Goal: Task Accomplishment & Management: Manage account settings

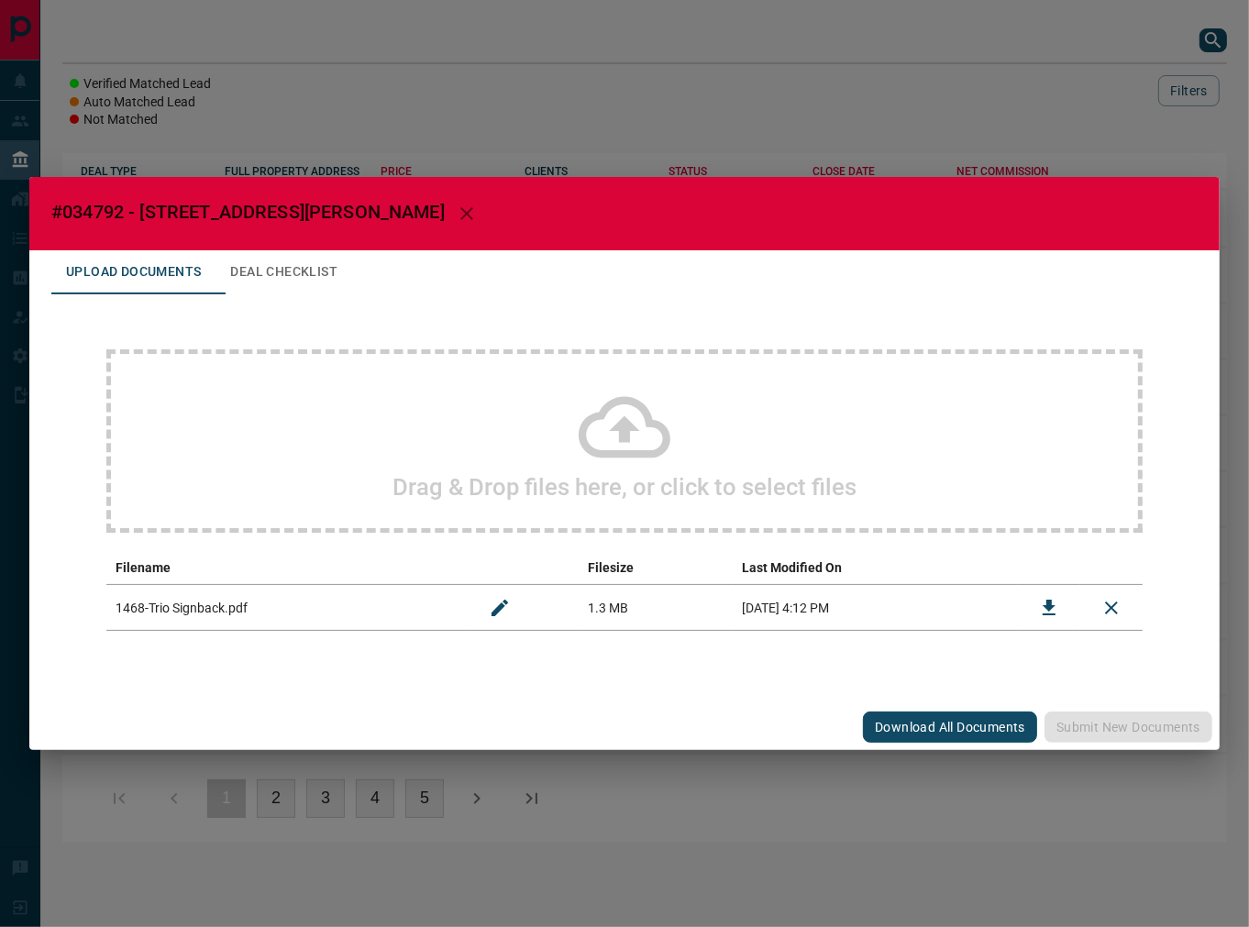
click at [95, 213] on span "#034792 - [STREET_ADDRESS][PERSON_NAME]" at bounding box center [247, 212] width 393 height 22
copy span "034792"
click at [1066, 603] on button "Download" at bounding box center [1049, 608] width 44 height 44
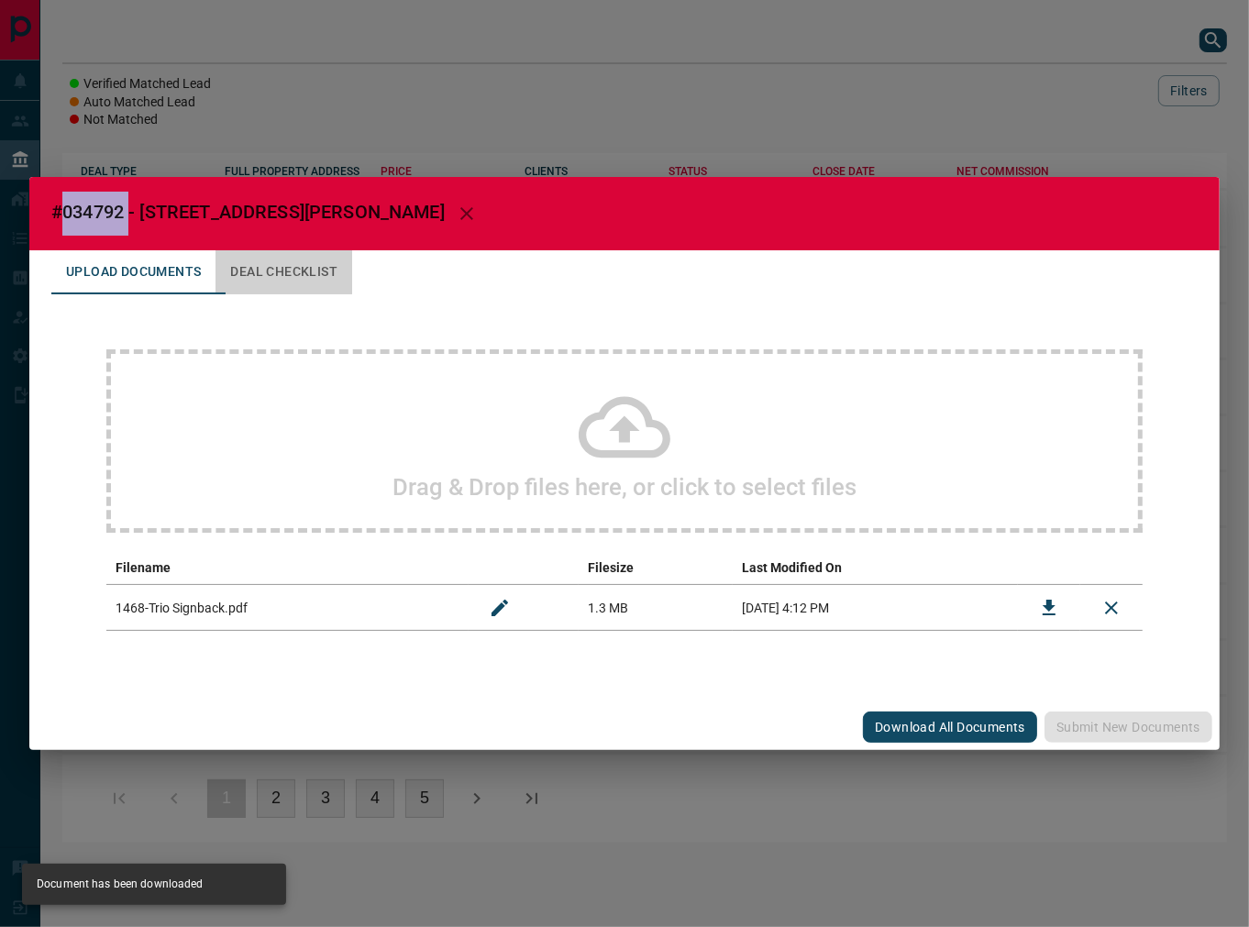
click at [341, 257] on button "Deal Checklist" at bounding box center [284, 272] width 137 height 44
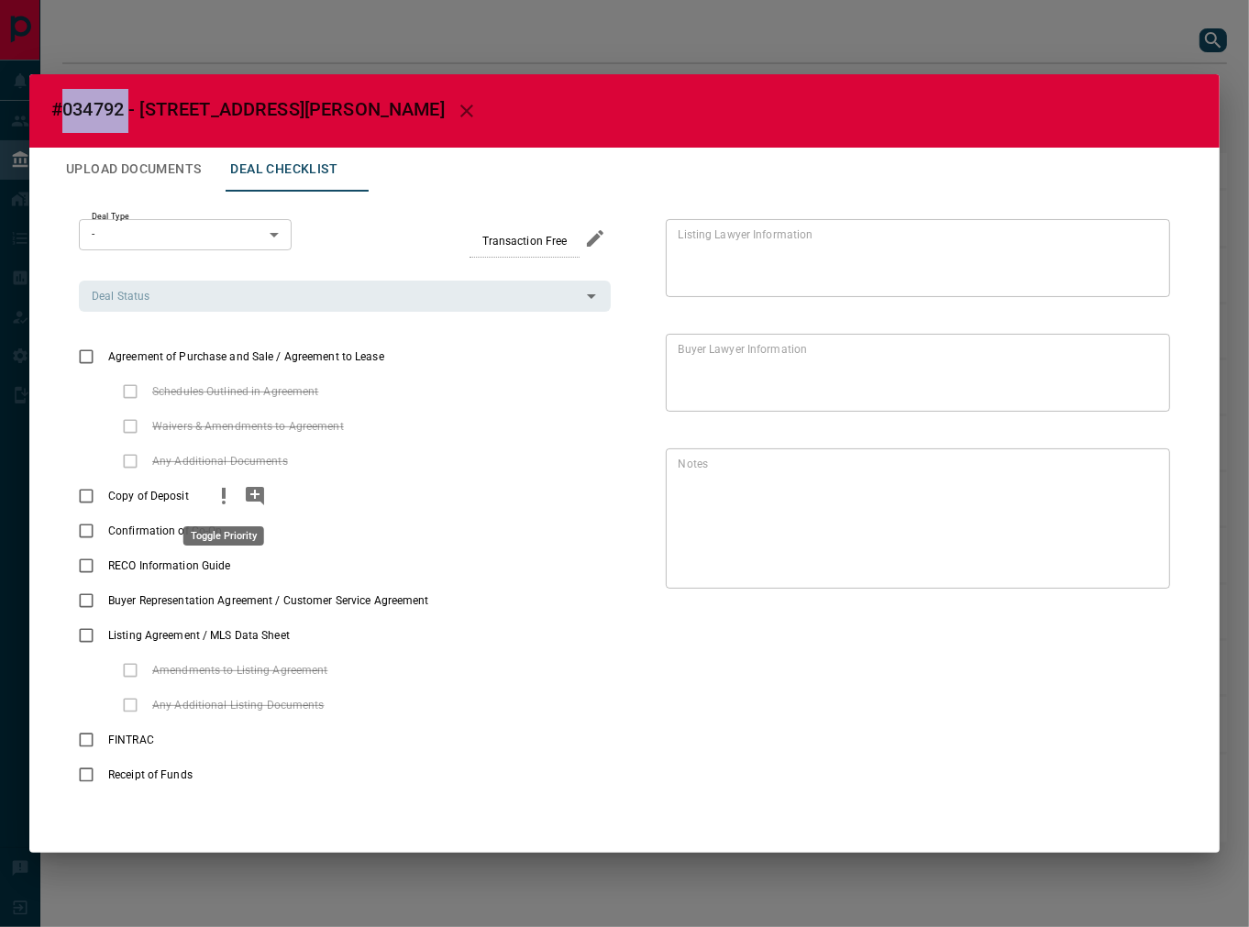
click at [230, 497] on icon "priority" at bounding box center [224, 496] width 22 height 22
click at [250, 501] on icon "add note" at bounding box center [255, 496] width 18 height 18
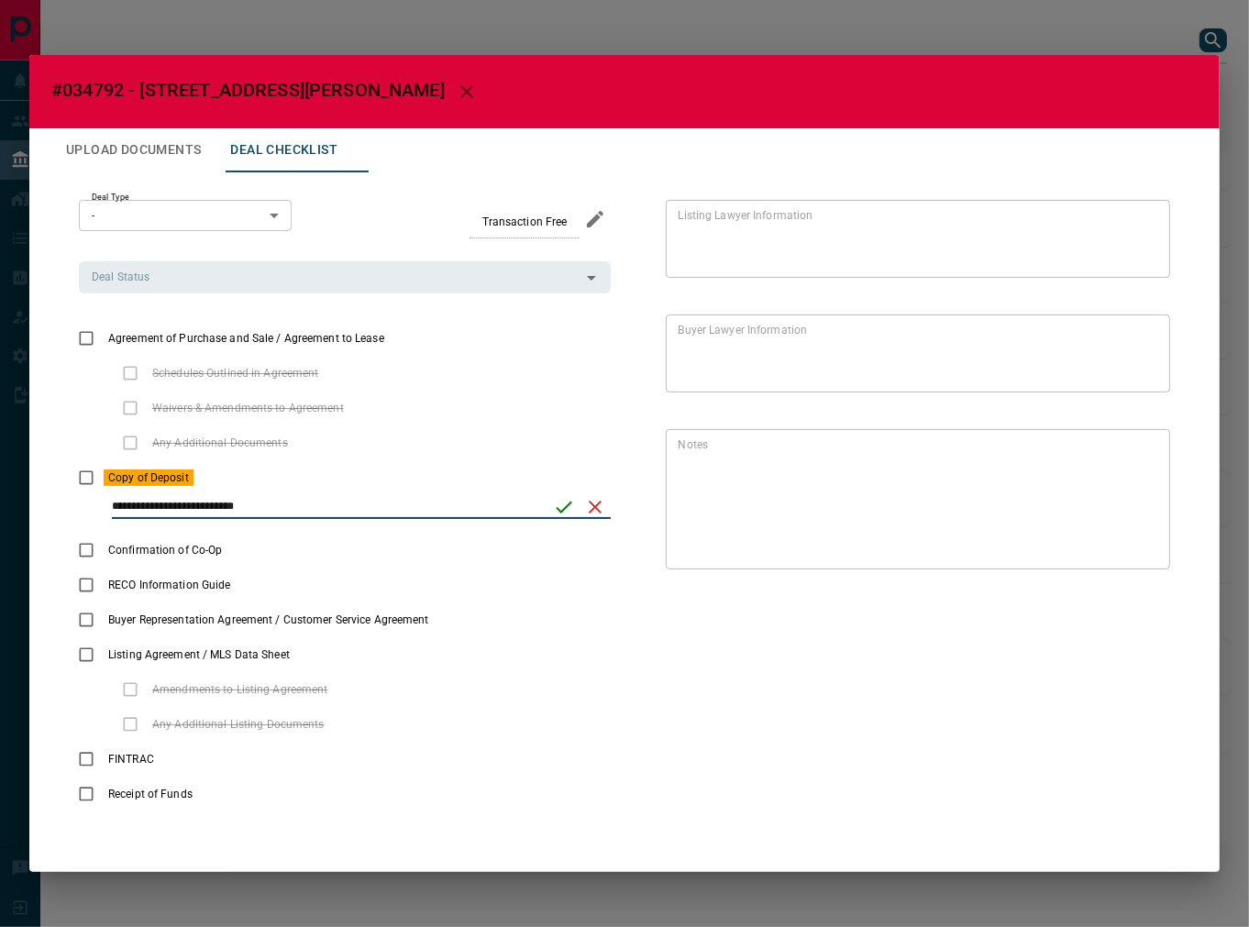
drag, startPoint x: 473, startPoint y: 507, endPoint x: 466, endPoint y: 490, distance: 18.9
click at [470, 506] on input "**********" at bounding box center [326, 507] width 429 height 24
drag, startPoint x: 275, startPoint y: 503, endPoint x: 80, endPoint y: 504, distance: 195.3
click at [80, 504] on div "**********" at bounding box center [345, 514] width 532 height 38
type input "*******"
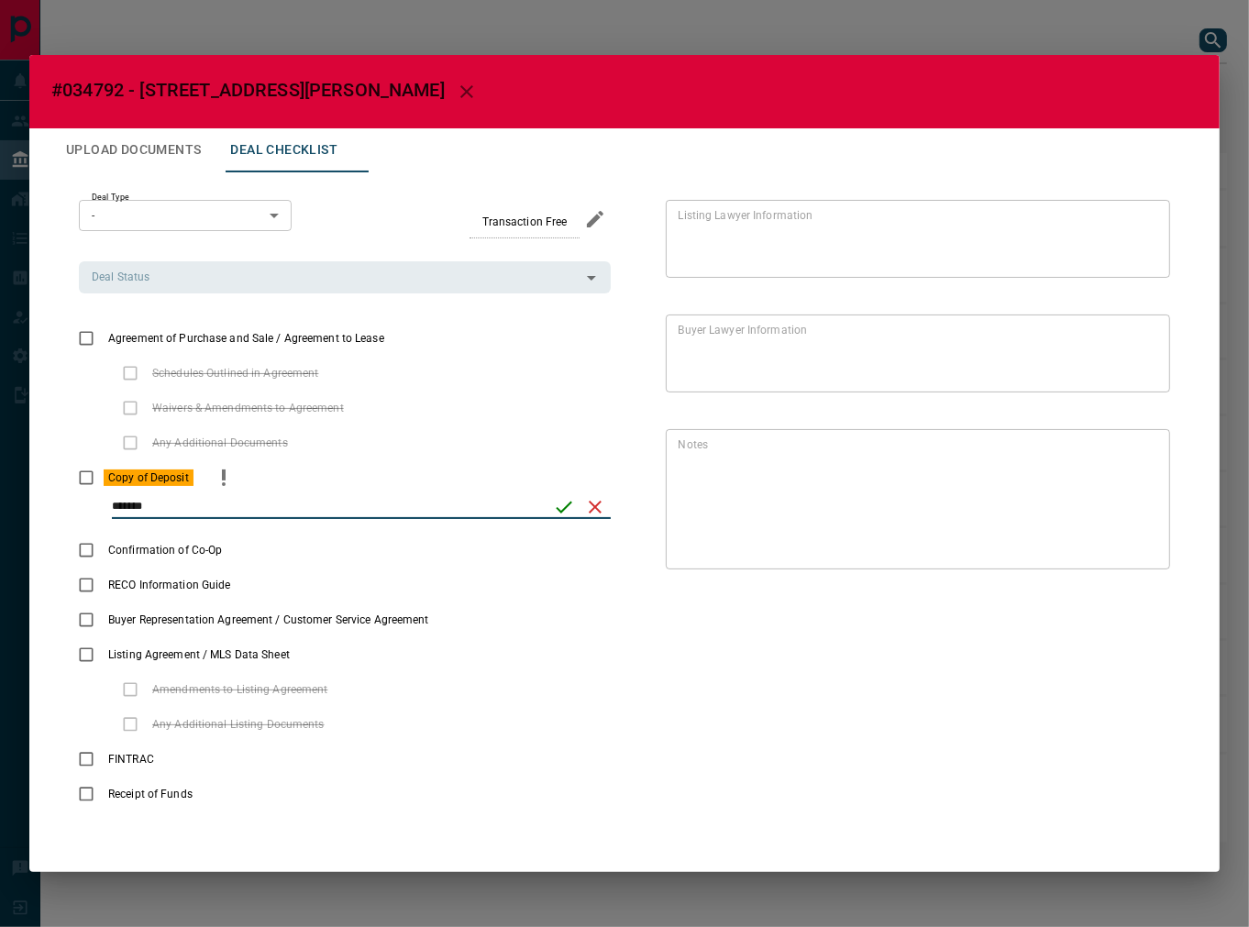
click at [555, 501] on icon "save" at bounding box center [564, 507] width 22 height 22
click at [208, 279] on input "Deal Status" at bounding box center [329, 277] width 491 height 20
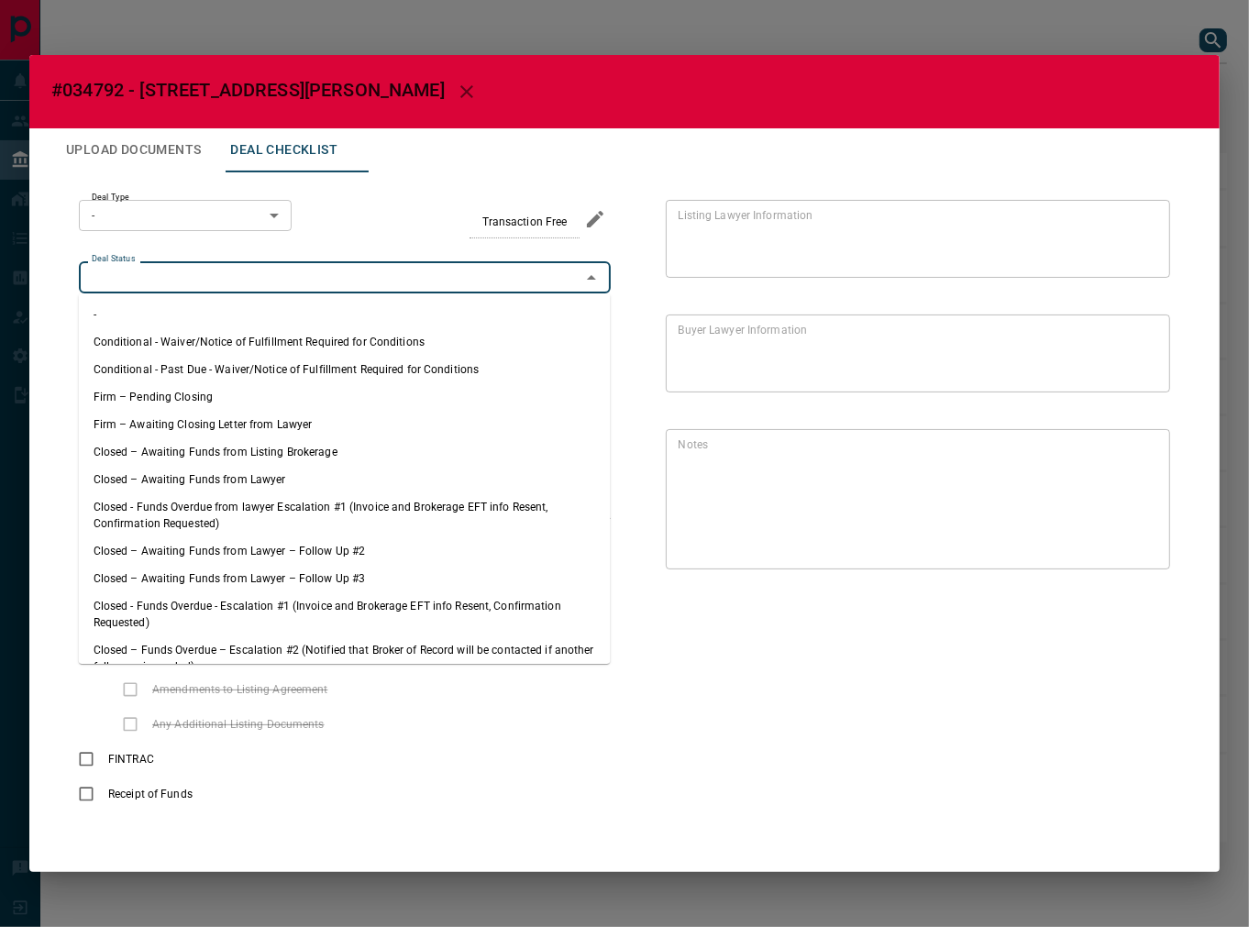
click at [229, 401] on li "Firm – Pending Closing" at bounding box center [345, 397] width 532 height 28
type input "**********"
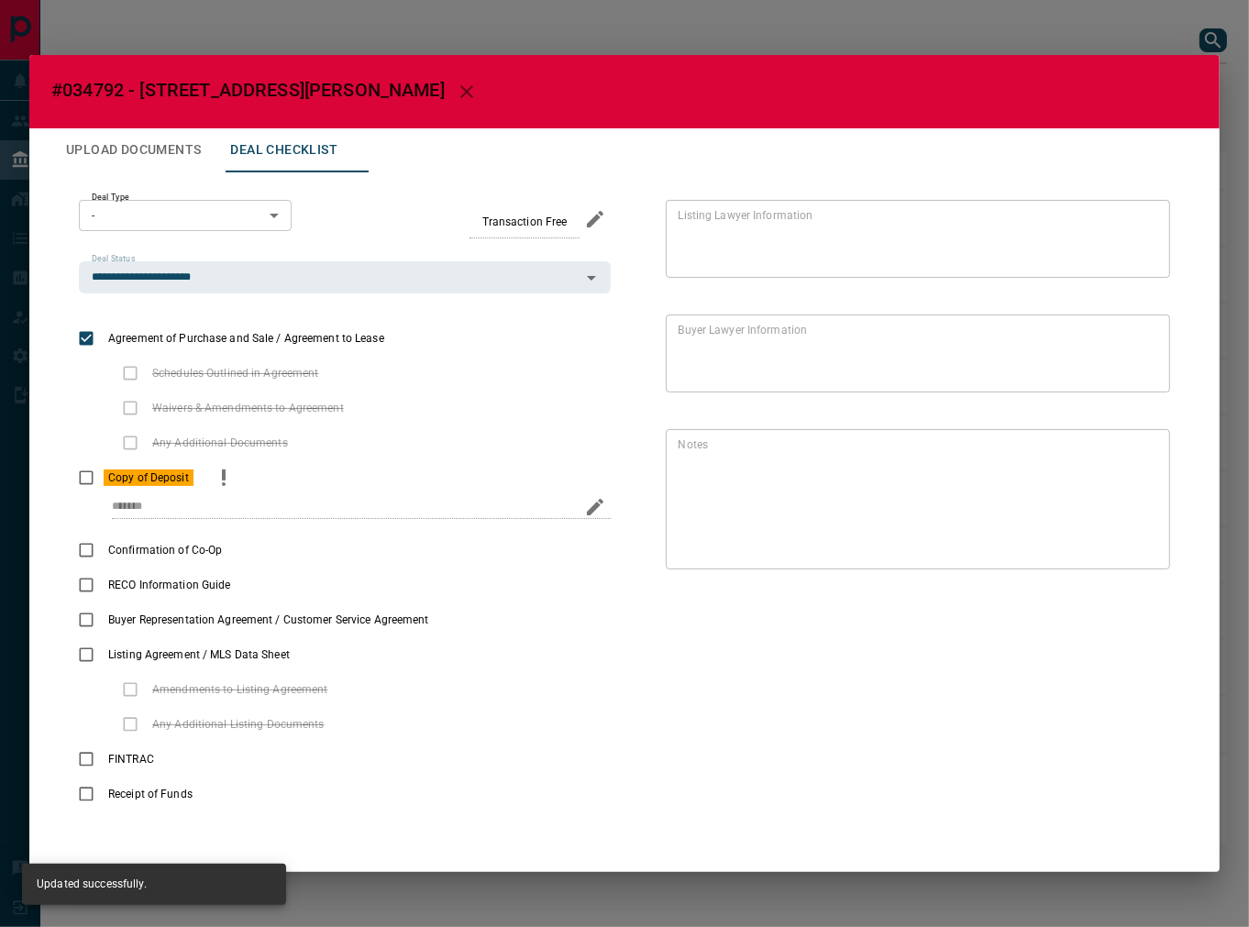
click at [204, 241] on div "**********" at bounding box center [345, 247] width 532 height 94
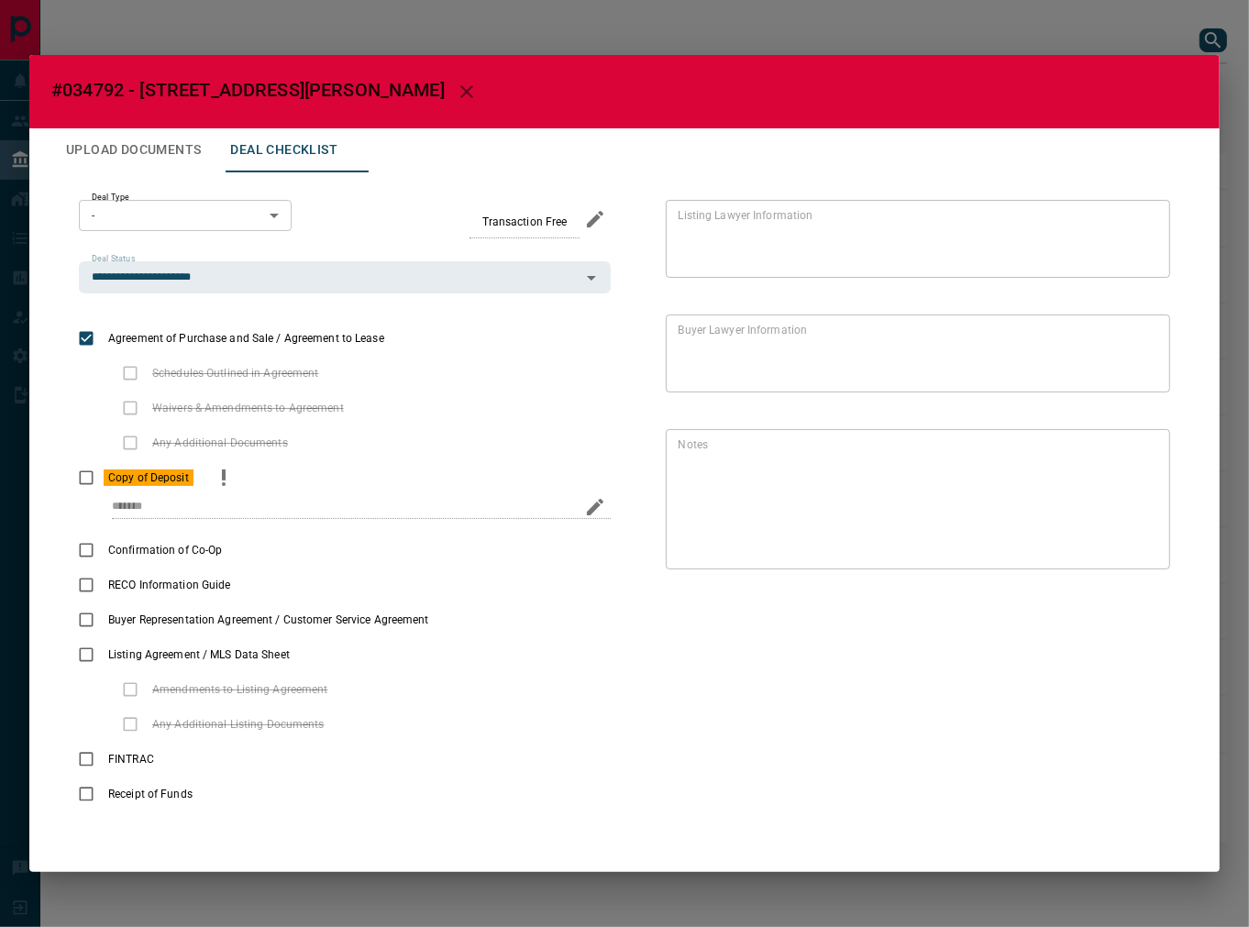
click at [203, 216] on body "Lead Transfers Leads Deals Listings Campaigns Quota Rules Agent Quotas Admin Mo…" at bounding box center [624, 430] width 1249 height 861
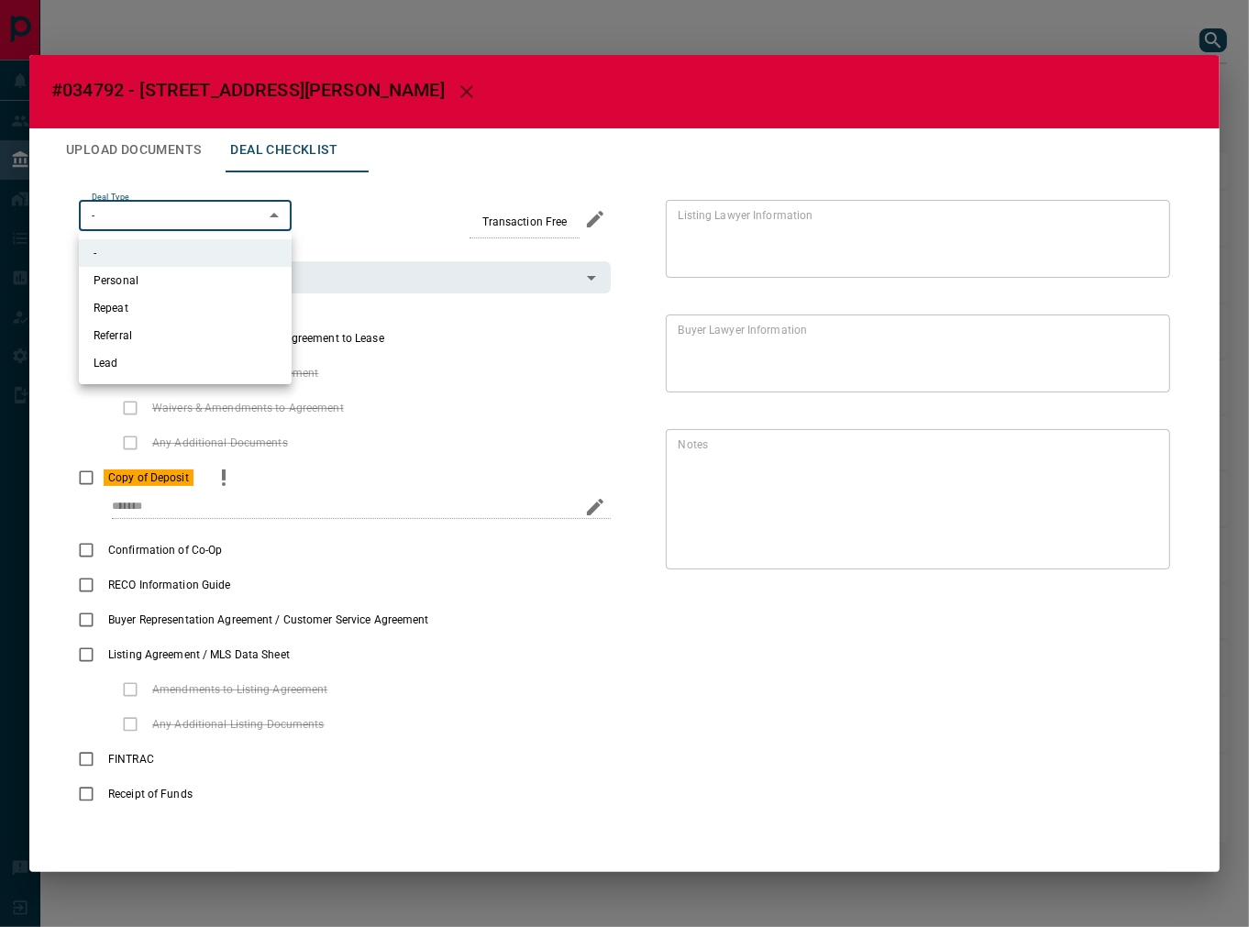
click at [195, 362] on li "Lead" at bounding box center [185, 363] width 213 height 28
type input "*"
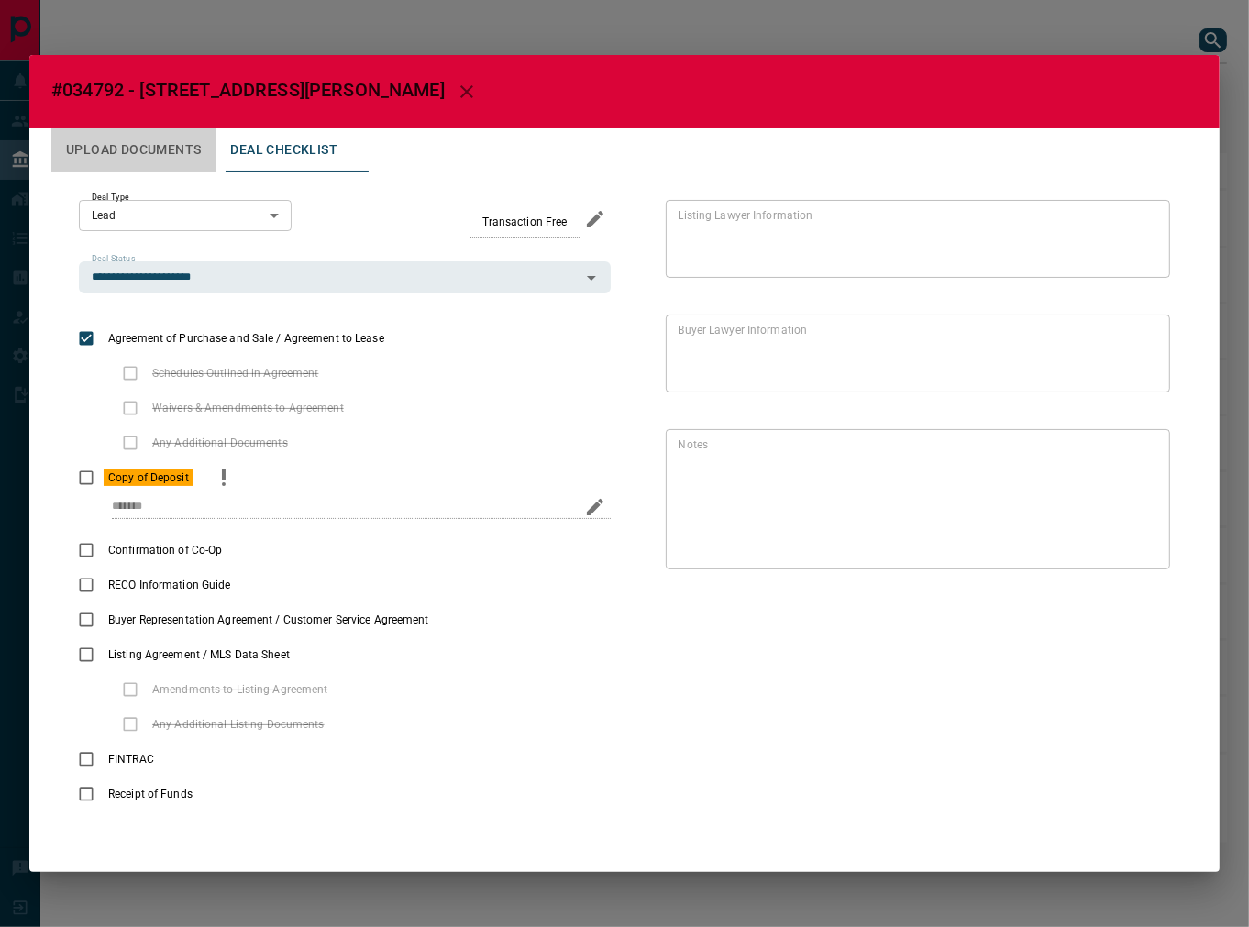
click at [140, 154] on button "Upload Documents" at bounding box center [133, 150] width 164 height 44
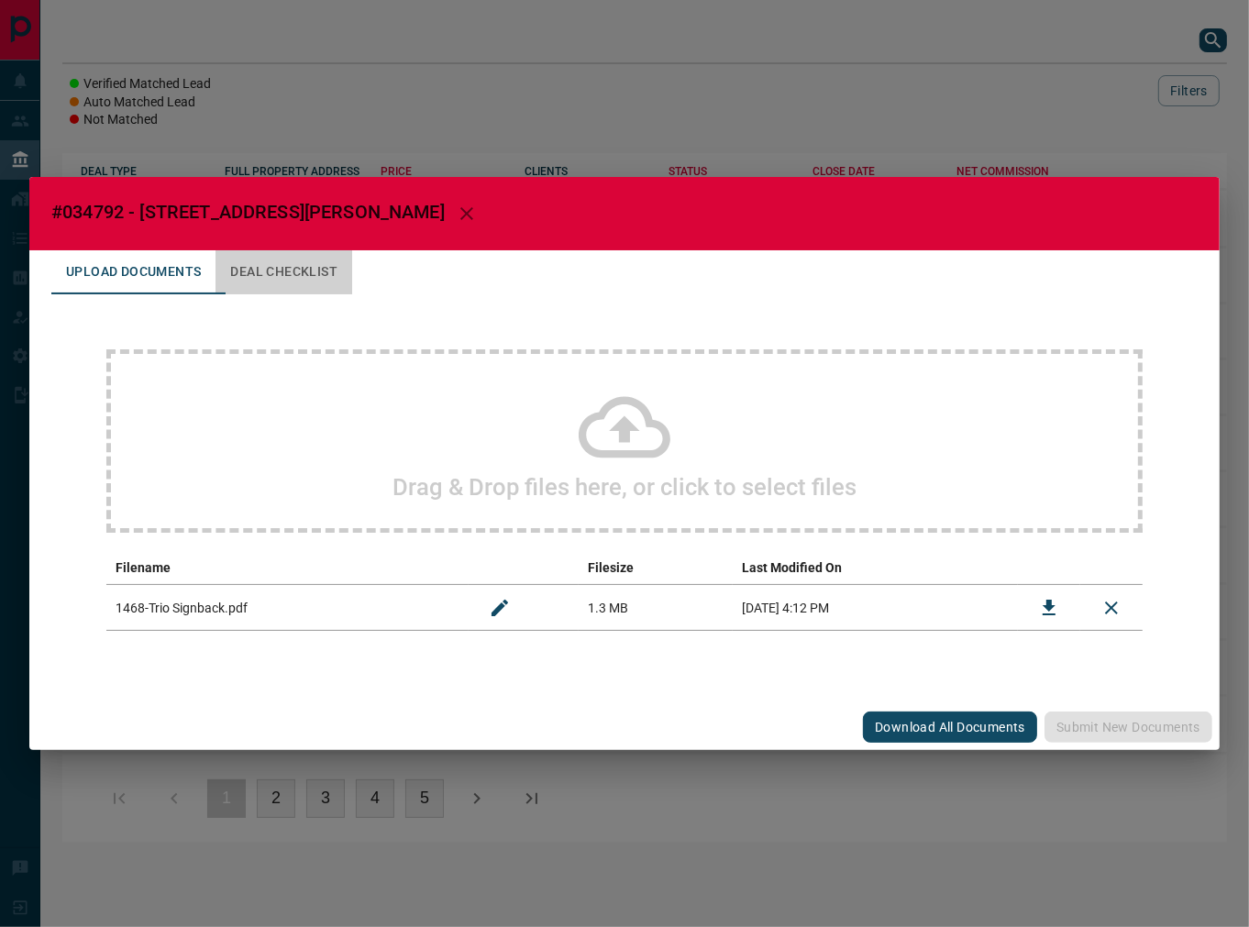
click at [330, 264] on button "Deal Checklist" at bounding box center [284, 272] width 137 height 44
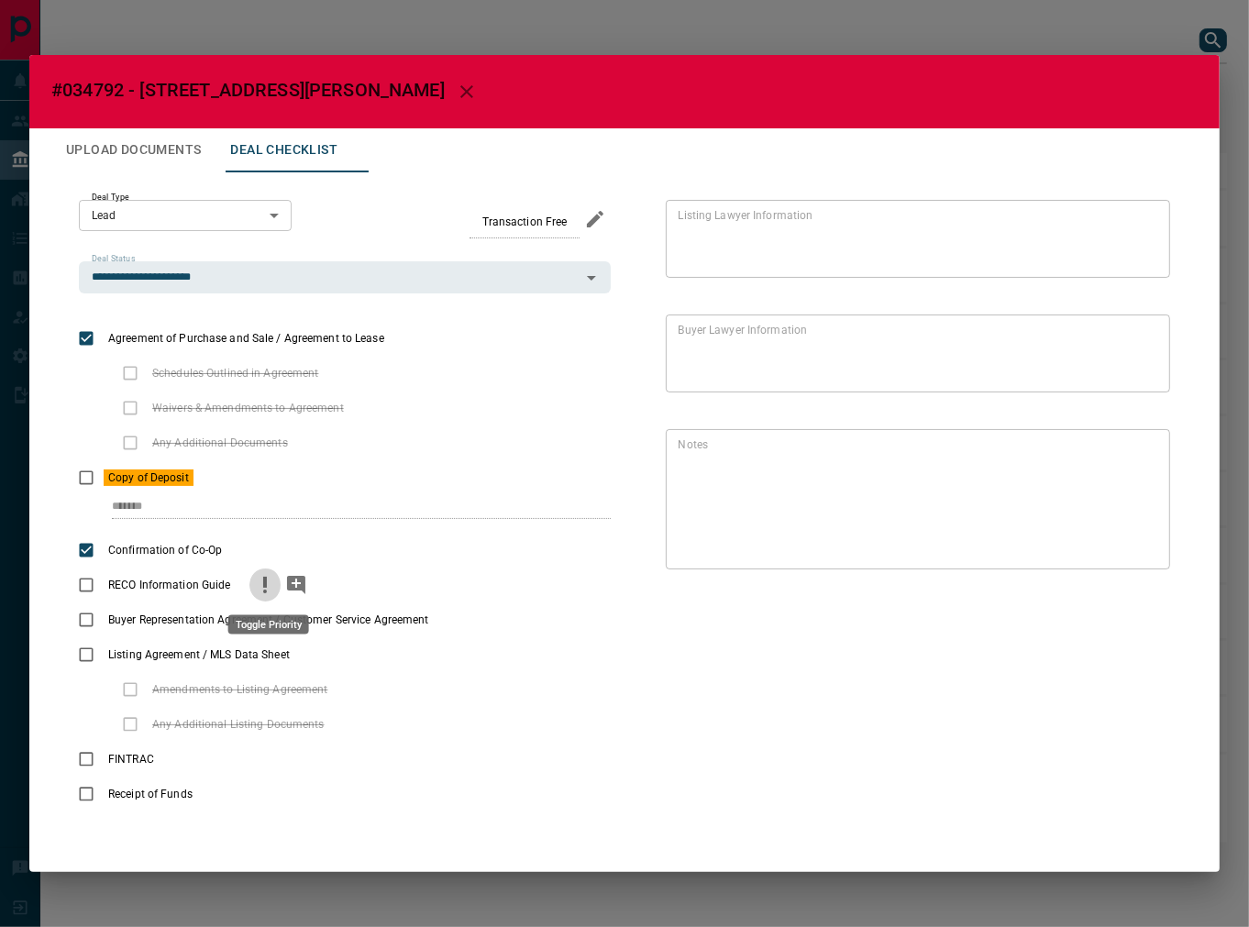
click at [271, 581] on icon "priority" at bounding box center [265, 585] width 22 height 22
click at [451, 616] on button "priority" at bounding box center [463, 620] width 31 height 35
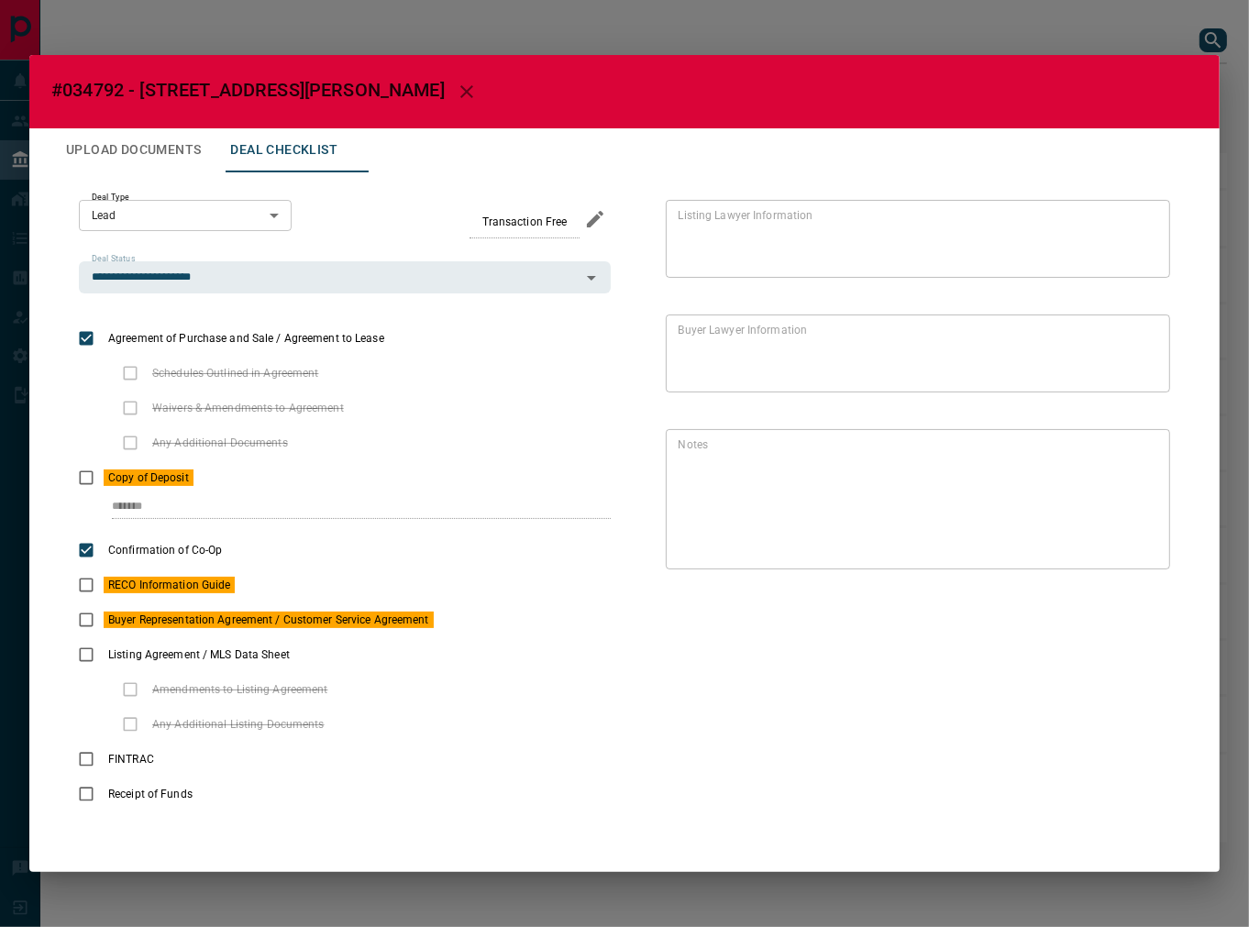
click at [169, 163] on button "Upload Documents" at bounding box center [133, 150] width 164 height 44
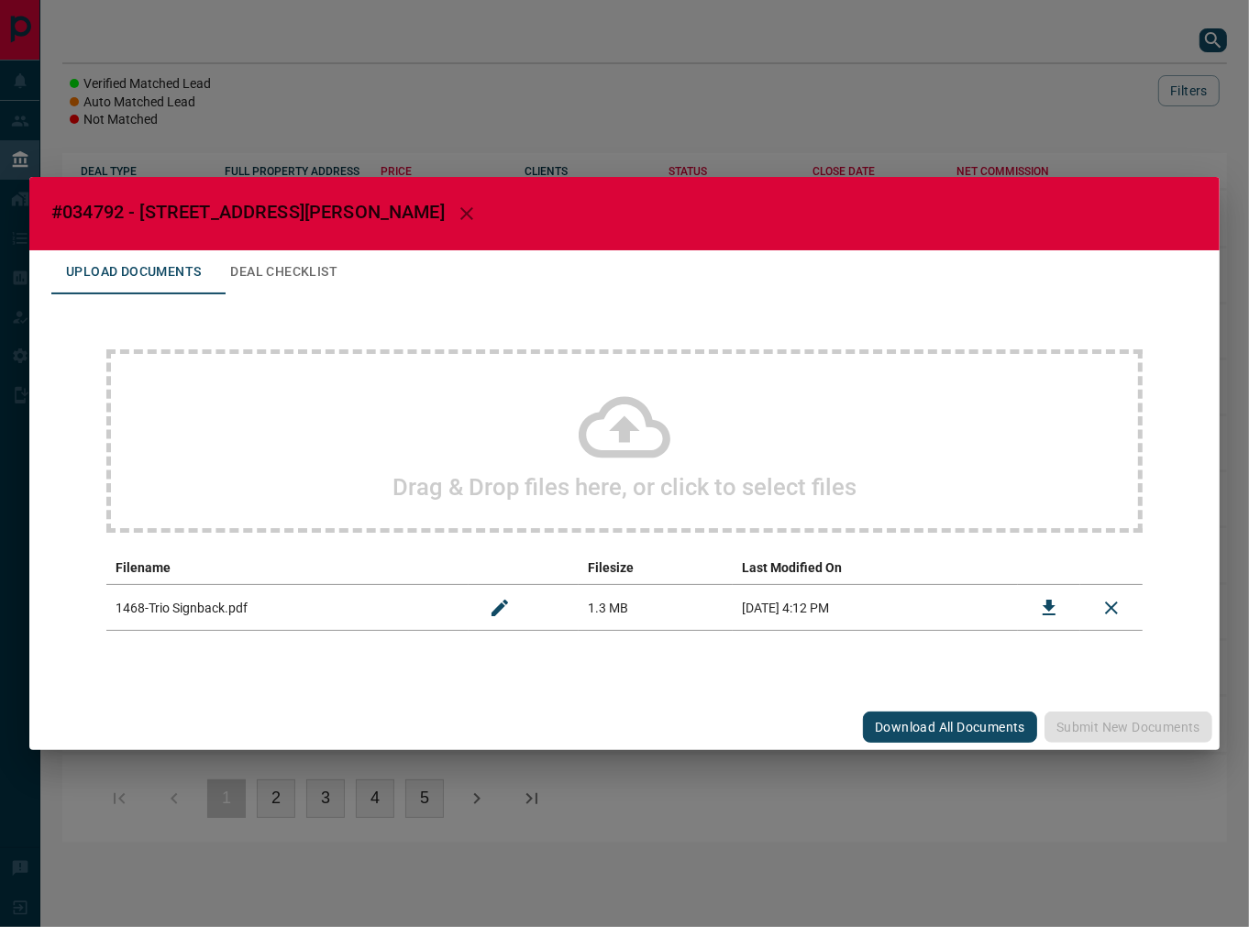
click at [393, 415] on div "Drag & Drop files here, or click to select files" at bounding box center [624, 440] width 1036 height 183
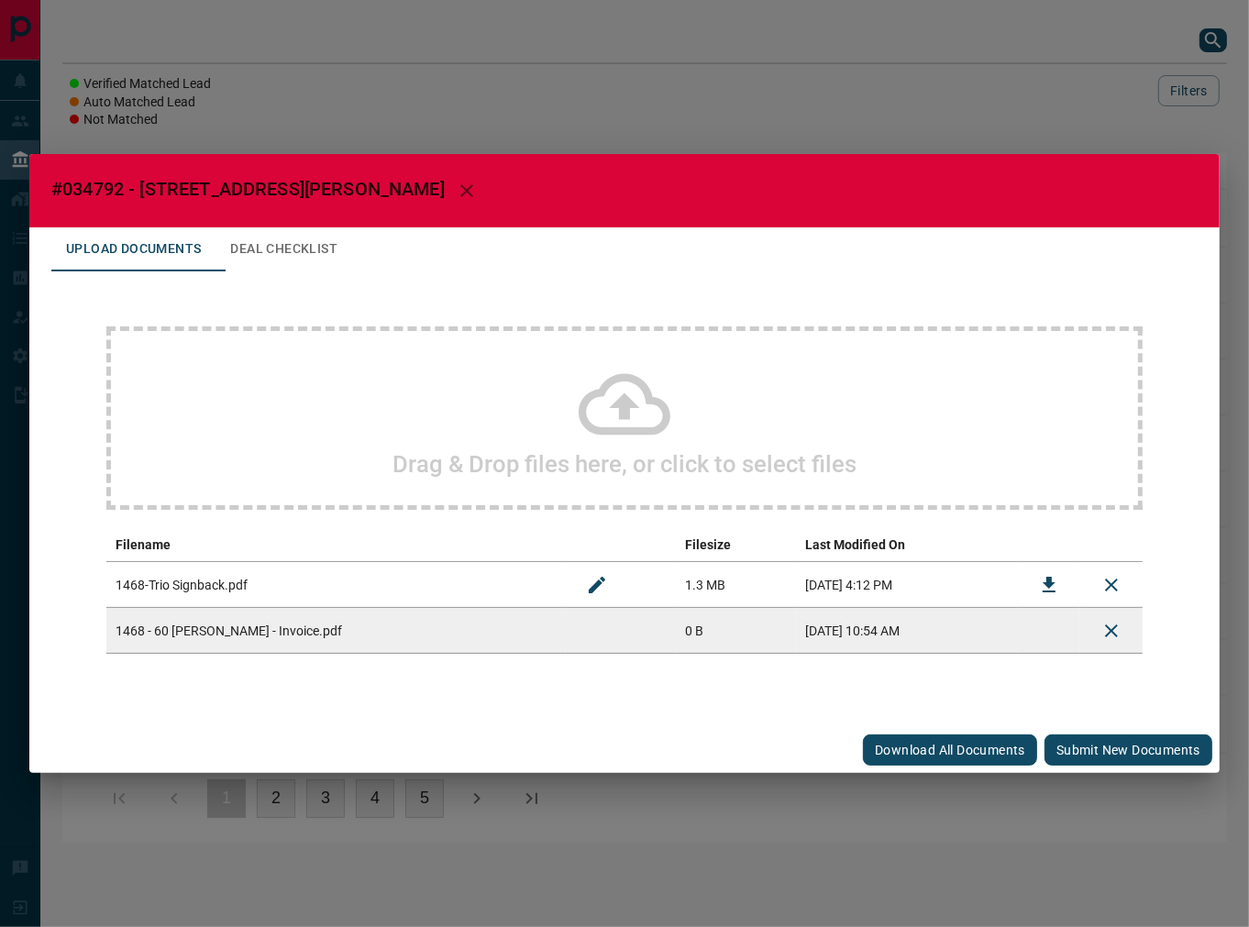
click at [1159, 754] on button "Submit new documents" at bounding box center [1129, 750] width 168 height 31
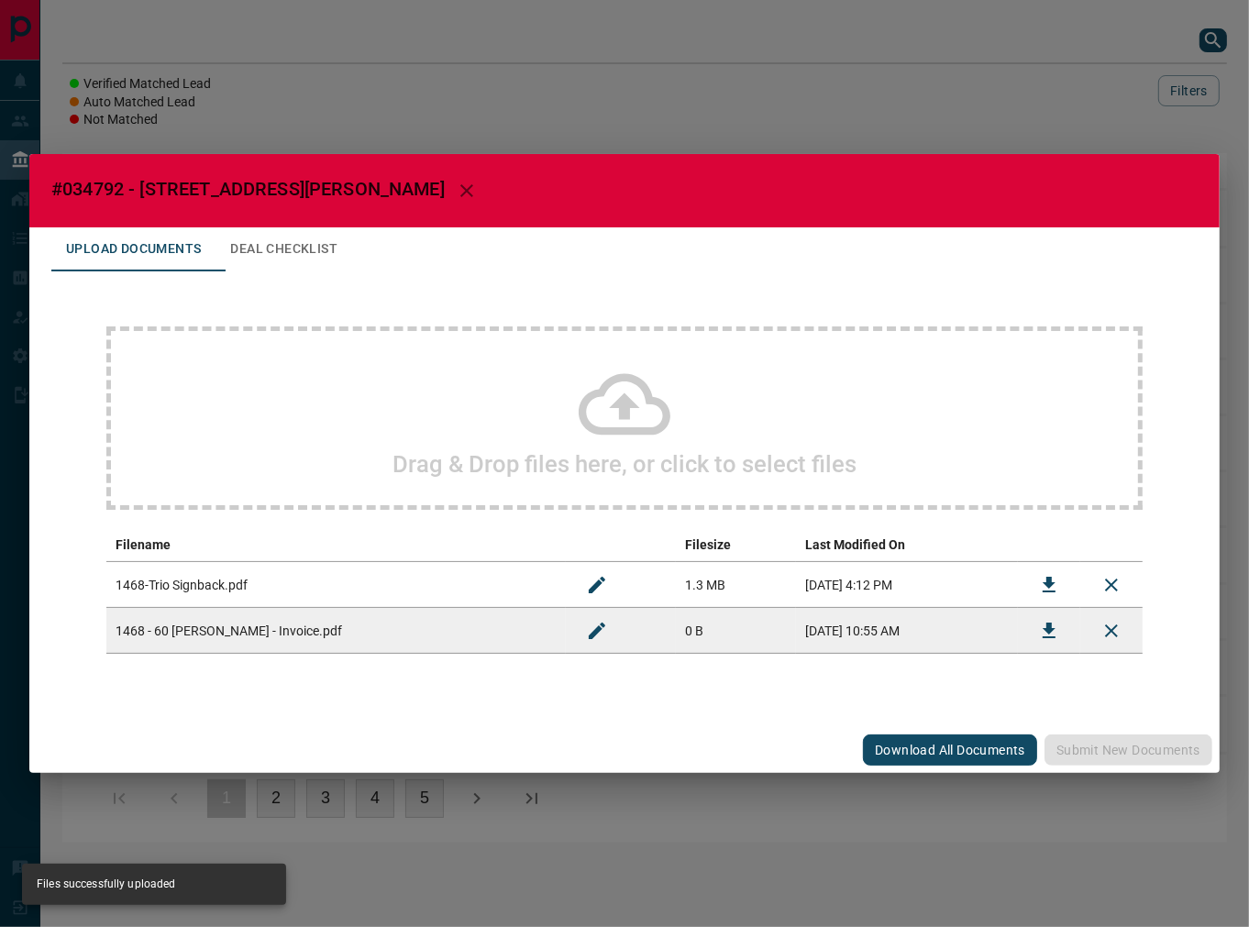
click at [286, 251] on button "Deal Checklist" at bounding box center [284, 249] width 137 height 44
